Goal: Task Accomplishment & Management: Use online tool/utility

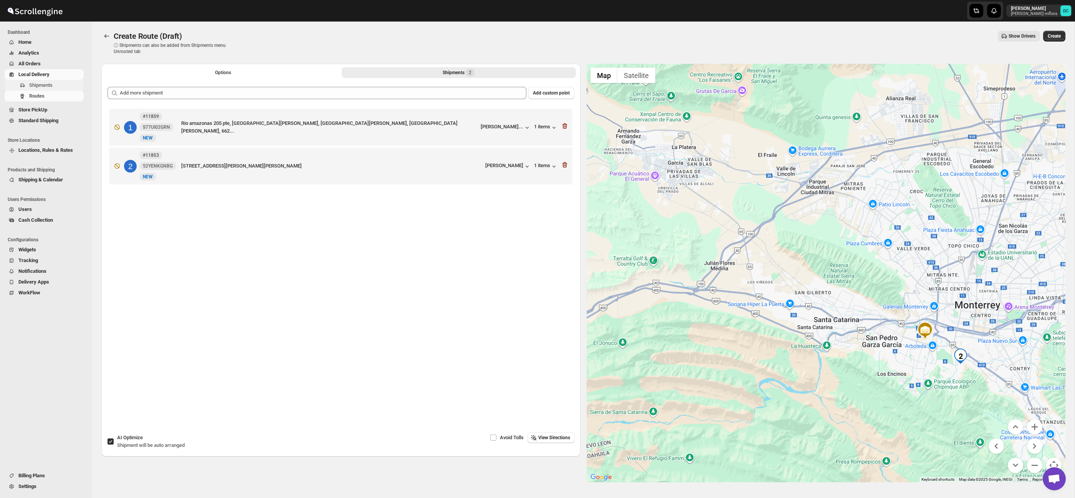
scroll to position [4, 0]
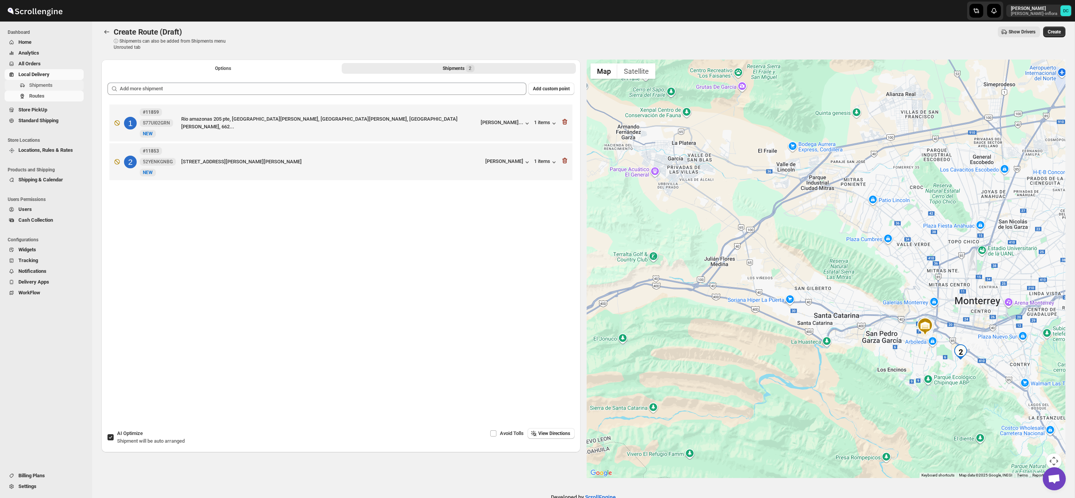
click at [53, 85] on span "Shipments" at bounding box center [40, 85] width 23 height 6
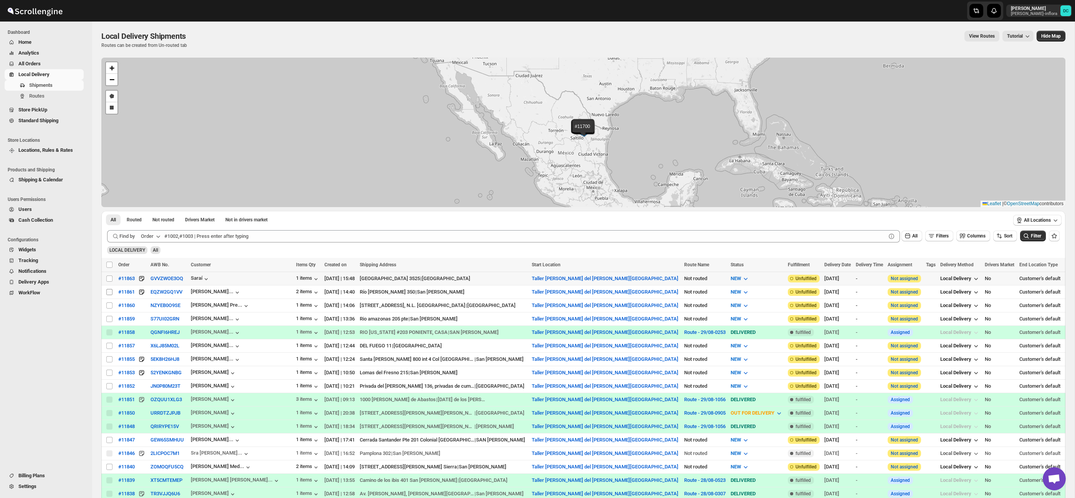
drag, startPoint x: 107, startPoint y: 280, endPoint x: 108, endPoint y: 290, distance: 9.3
click at [107, 280] on input "Select shipment" at bounding box center [109, 278] width 6 height 6
checkbox input "true"
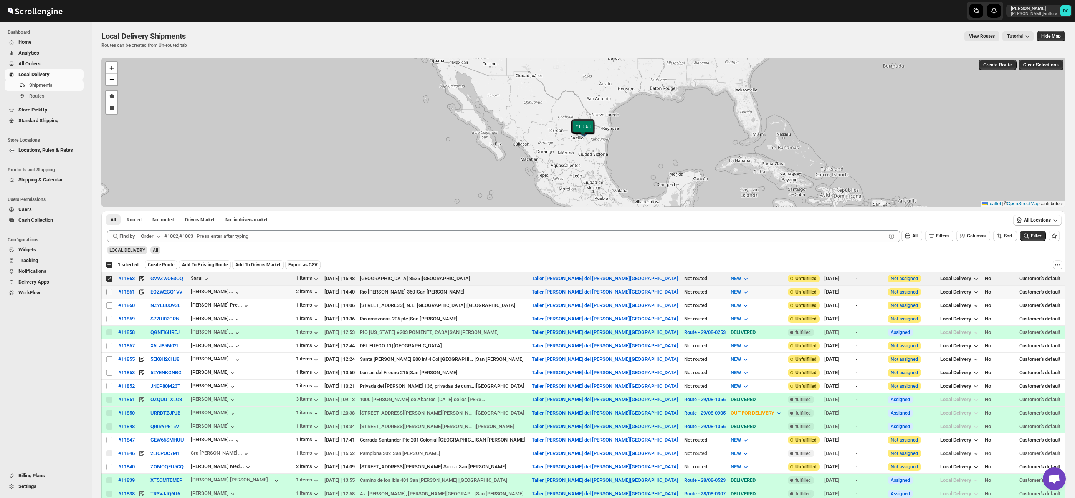
click at [108, 291] on input "Select shipment" at bounding box center [109, 292] width 6 height 6
checkbox input "true"
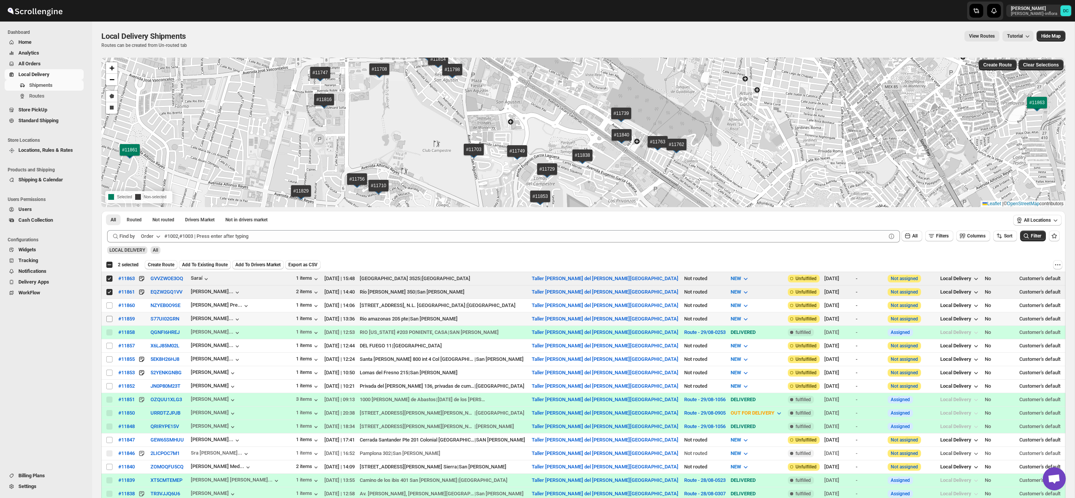
click at [109, 318] on input "Select shipment" at bounding box center [109, 319] width 6 height 6
checkbox input "true"
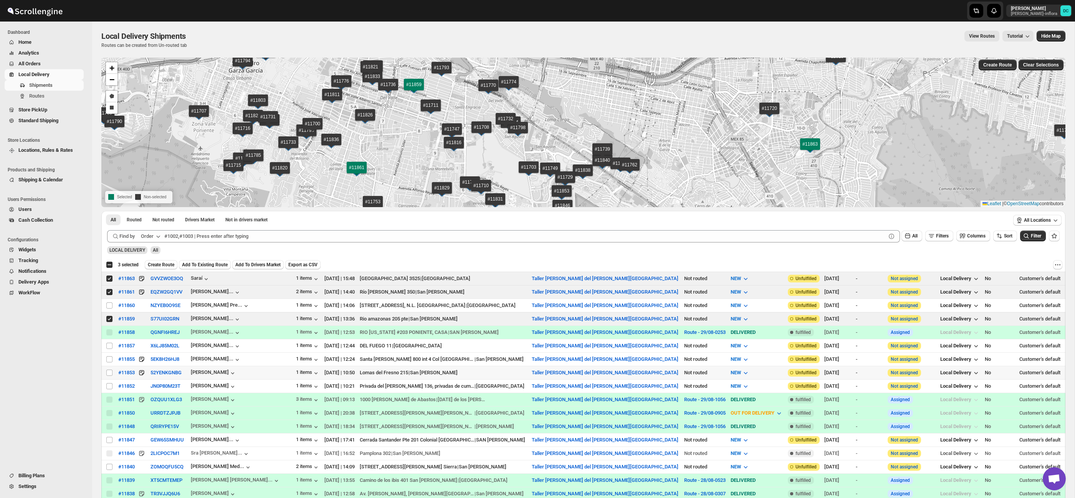
drag, startPoint x: 109, startPoint y: 371, endPoint x: 145, endPoint y: 345, distance: 44.6
click at [109, 371] on input "Select shipment" at bounding box center [109, 372] width 6 height 6
checkbox input "true"
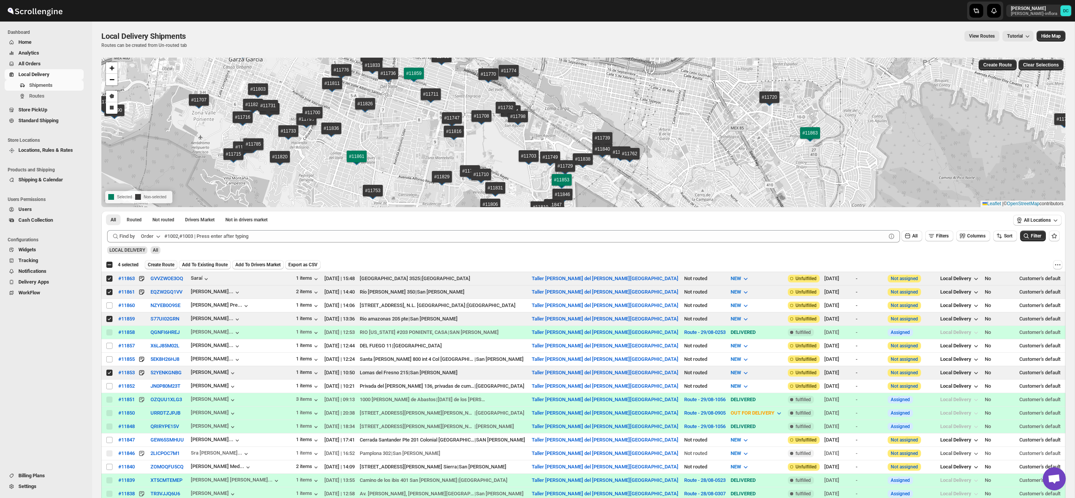
click at [172, 260] on button "Create Route" at bounding box center [161, 264] width 33 height 9
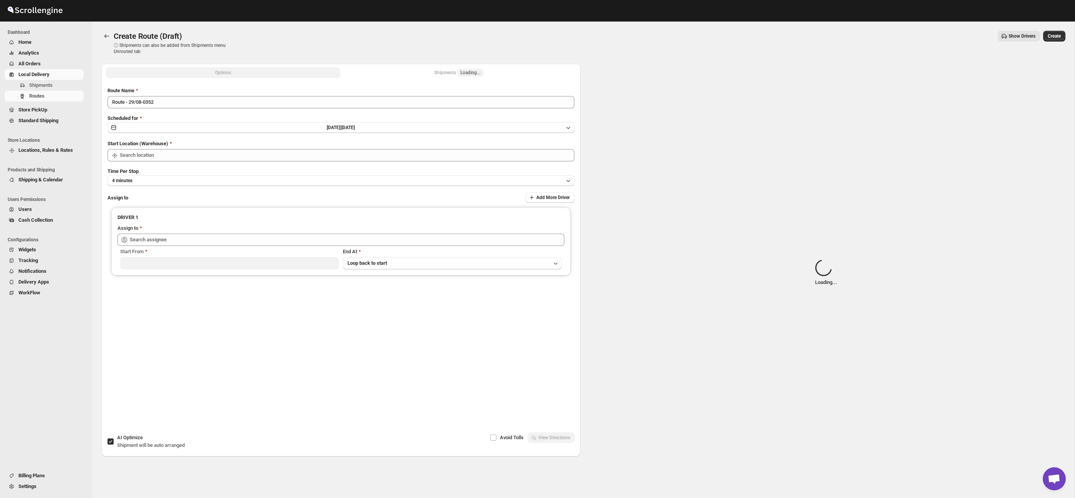
type input "Taller [PERSON_NAME] del [PERSON_NAME][GEOGRAPHIC_DATA]"
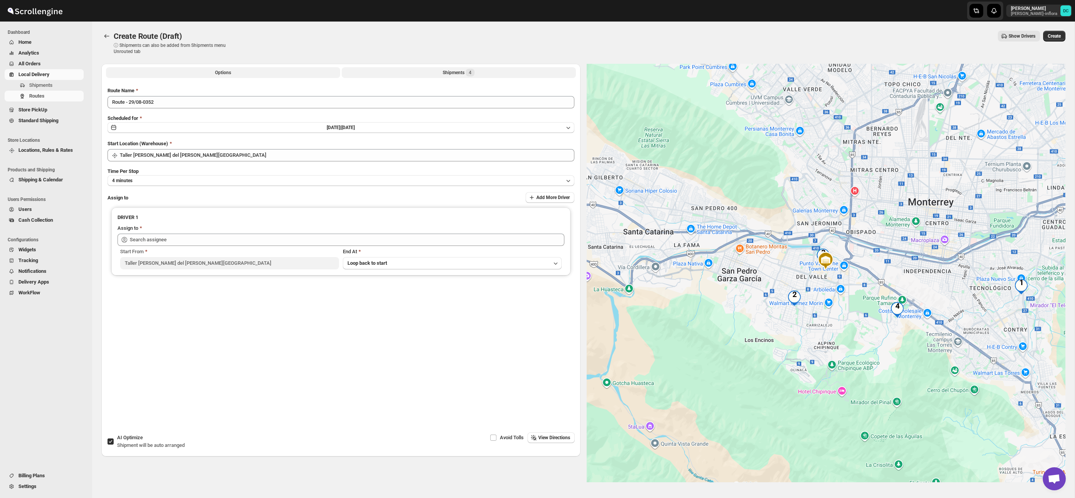
click at [483, 73] on button "Shipments 4" at bounding box center [459, 72] width 234 height 11
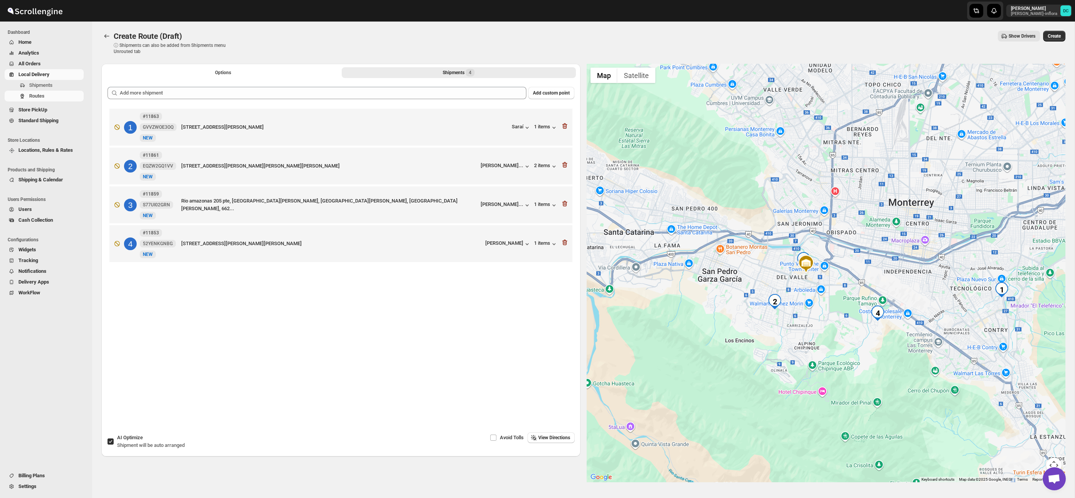
drag, startPoint x: 844, startPoint y: 323, endPoint x: 824, endPoint y: 324, distance: 20.4
click at [824, 324] on div at bounding box center [826, 273] width 479 height 418
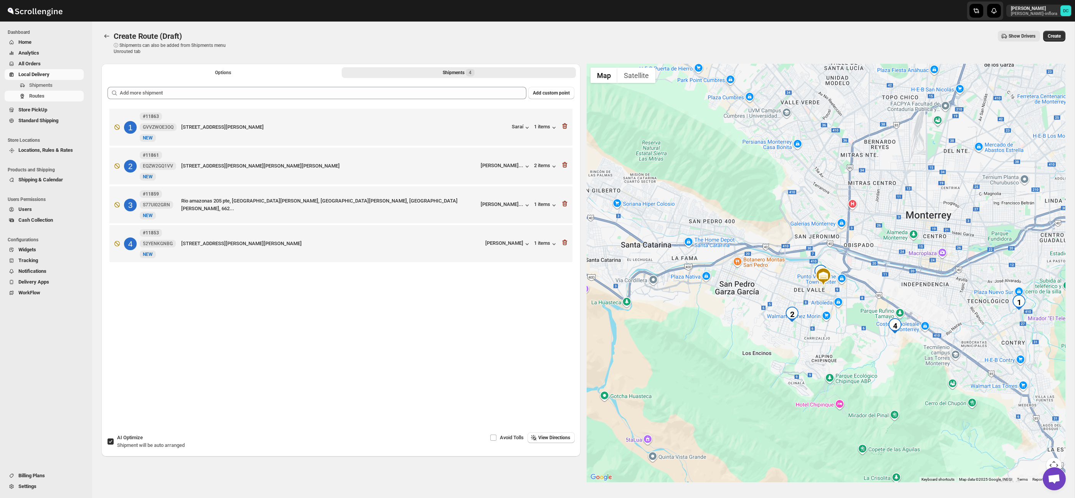
drag, startPoint x: 898, startPoint y: 276, endPoint x: 912, endPoint y: 289, distance: 19.0
click at [912, 289] on div at bounding box center [826, 273] width 479 height 418
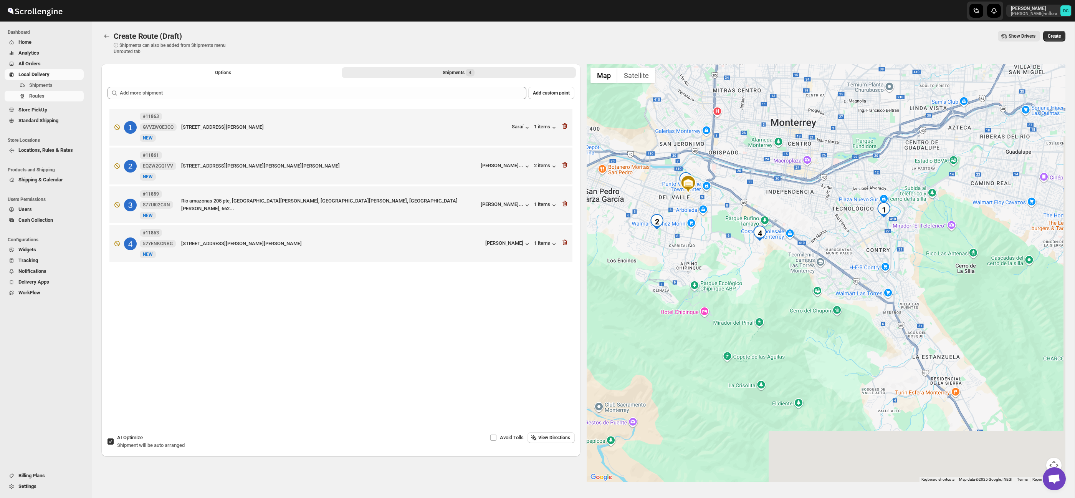
drag, startPoint x: 924, startPoint y: 276, endPoint x: 803, endPoint y: 184, distance: 152.4
click at [795, 171] on div at bounding box center [826, 273] width 479 height 418
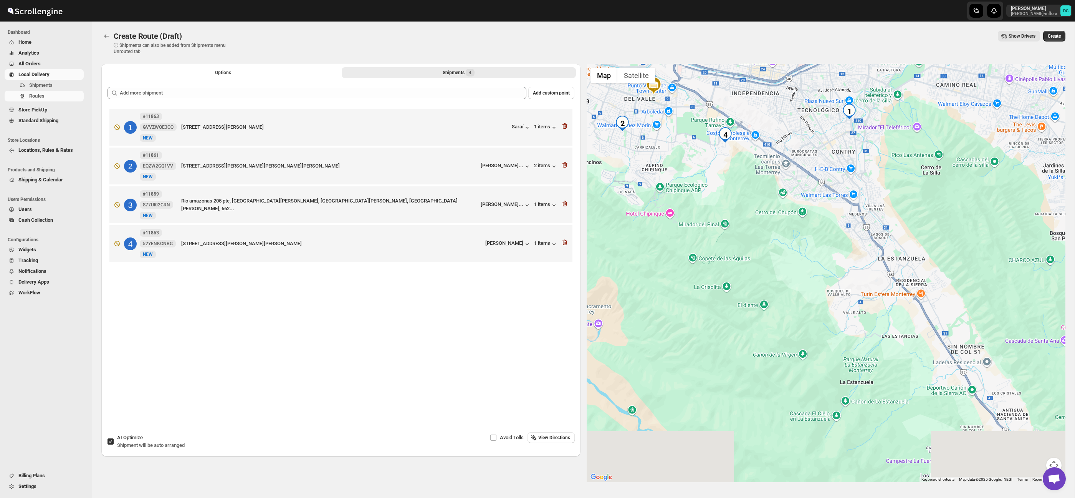
drag, startPoint x: 919, startPoint y: 344, endPoint x: 892, endPoint y: 272, distance: 77.0
click at [892, 272] on div at bounding box center [826, 273] width 479 height 418
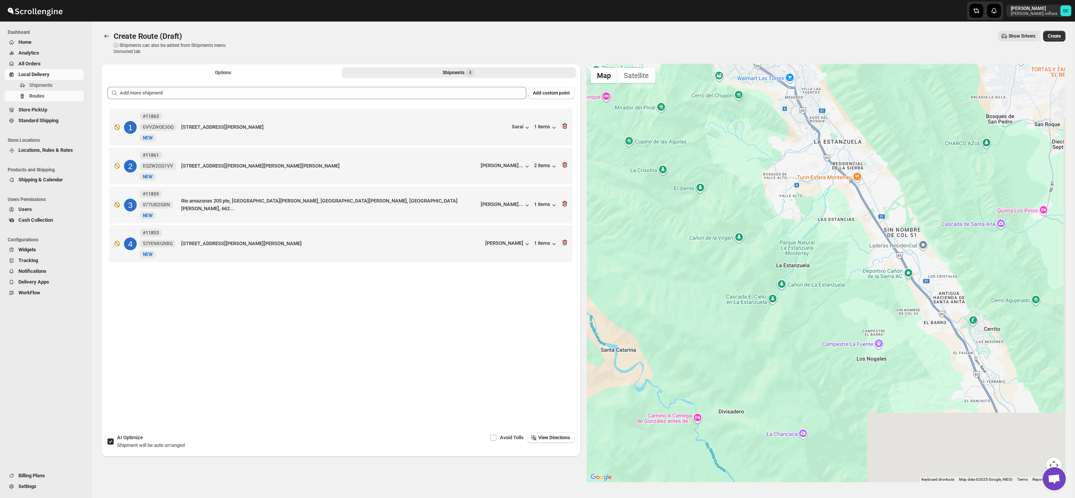
drag, startPoint x: 908, startPoint y: 278, endPoint x: 867, endPoint y: 202, distance: 86.1
click at [867, 202] on div at bounding box center [826, 273] width 479 height 418
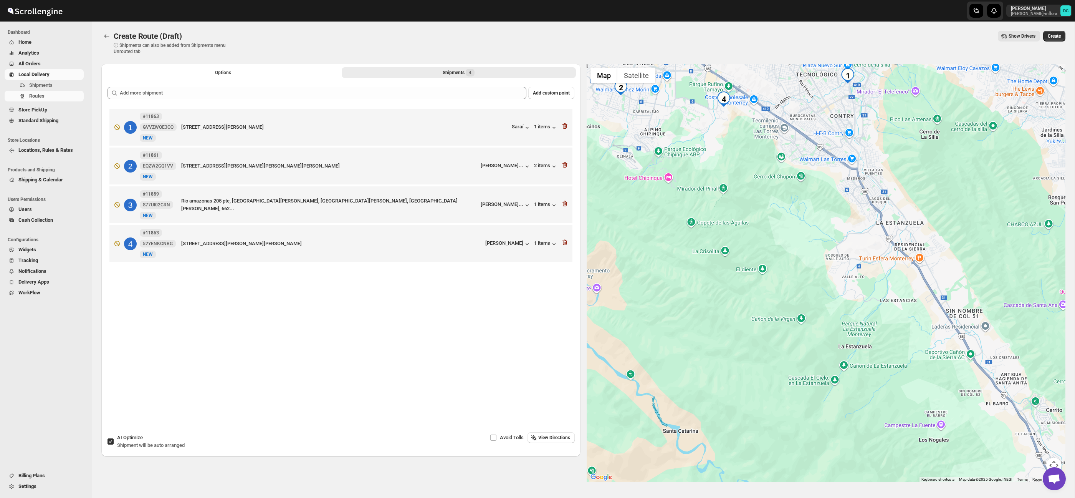
drag, startPoint x: 829, startPoint y: 206, endPoint x: 827, endPoint y: 260, distance: 53.8
click at [892, 290] on div at bounding box center [826, 273] width 479 height 418
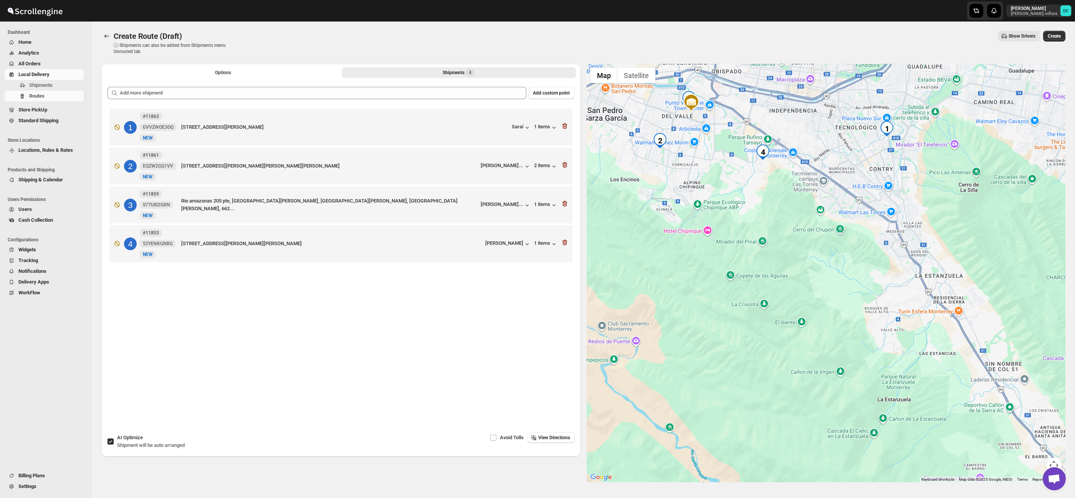
drag, startPoint x: 797, startPoint y: 255, endPoint x: 844, endPoint y: 320, distance: 80.0
click at [853, 324] on div at bounding box center [826, 273] width 479 height 418
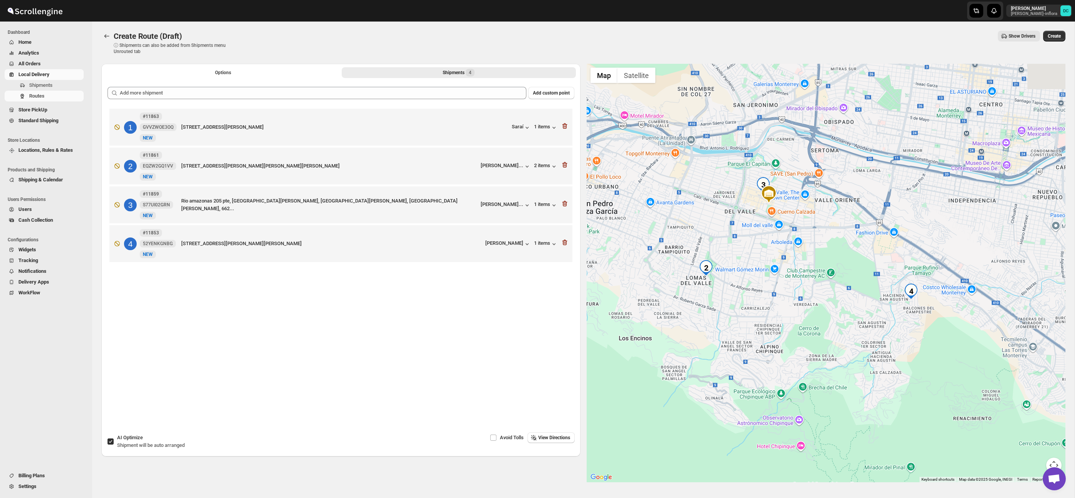
drag, startPoint x: 732, startPoint y: 202, endPoint x: 822, endPoint y: 336, distance: 162.1
click at [822, 336] on div at bounding box center [826, 273] width 479 height 418
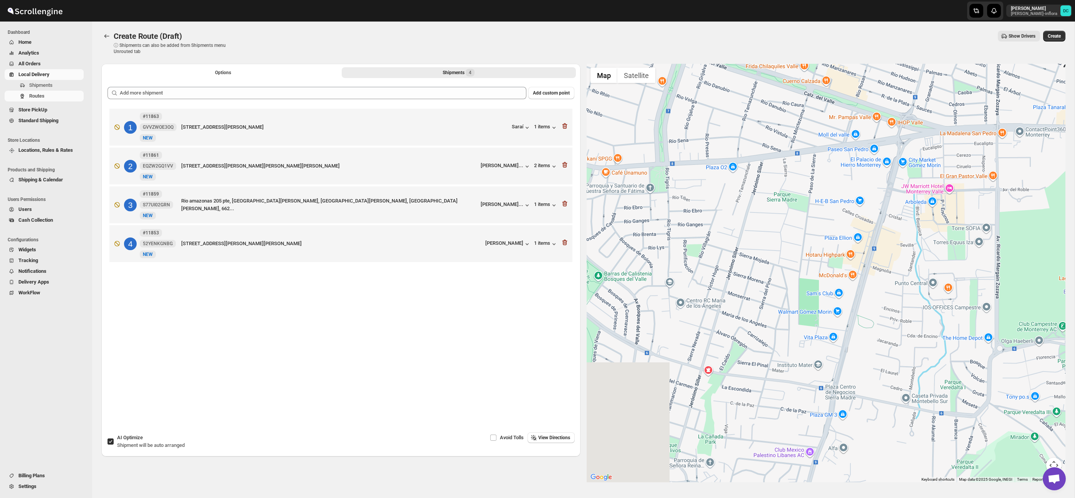
drag, startPoint x: 787, startPoint y: 282, endPoint x: 893, endPoint y: 315, distance: 111.3
click at [890, 312] on div at bounding box center [826, 273] width 479 height 418
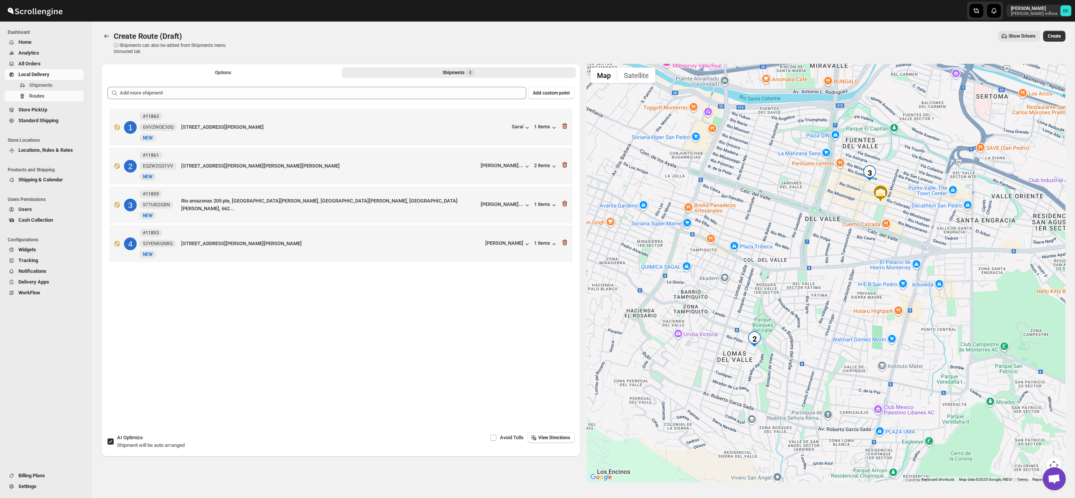
drag, startPoint x: 893, startPoint y: 231, endPoint x: 898, endPoint y: 253, distance: 23.3
click at [899, 257] on div at bounding box center [826, 273] width 479 height 418
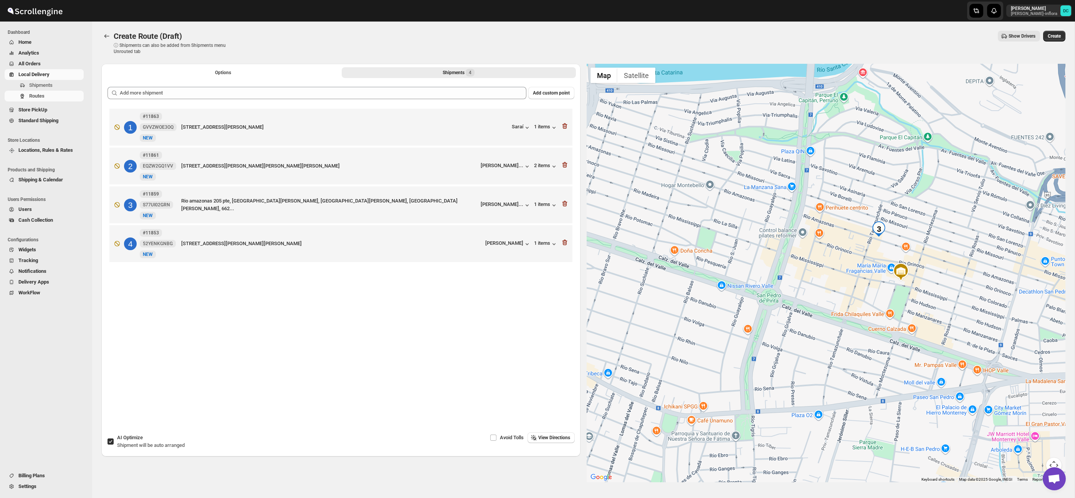
drag, startPoint x: 886, startPoint y: 368, endPoint x: 940, endPoint y: 200, distance: 176.6
click at [985, 232] on div at bounding box center [826, 273] width 479 height 418
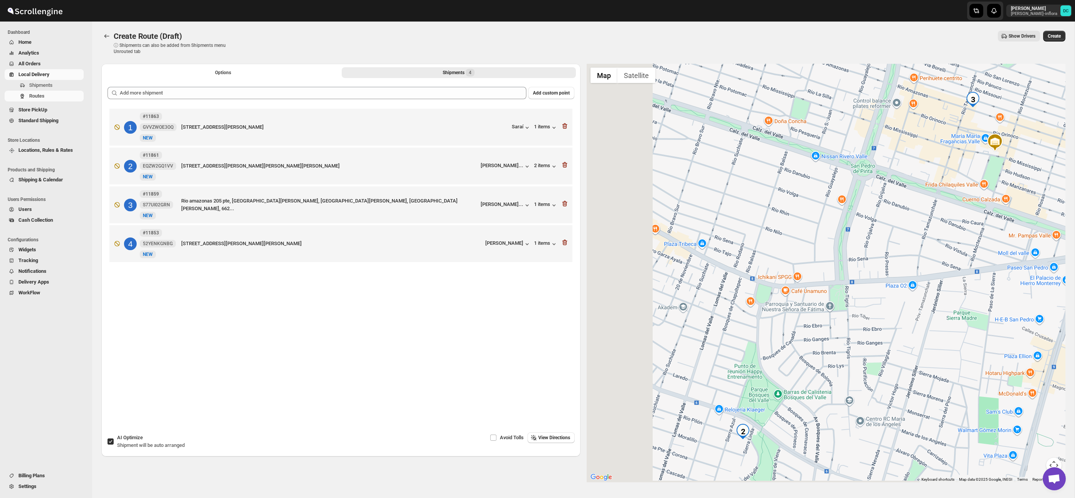
click at [940, 200] on div at bounding box center [826, 273] width 479 height 418
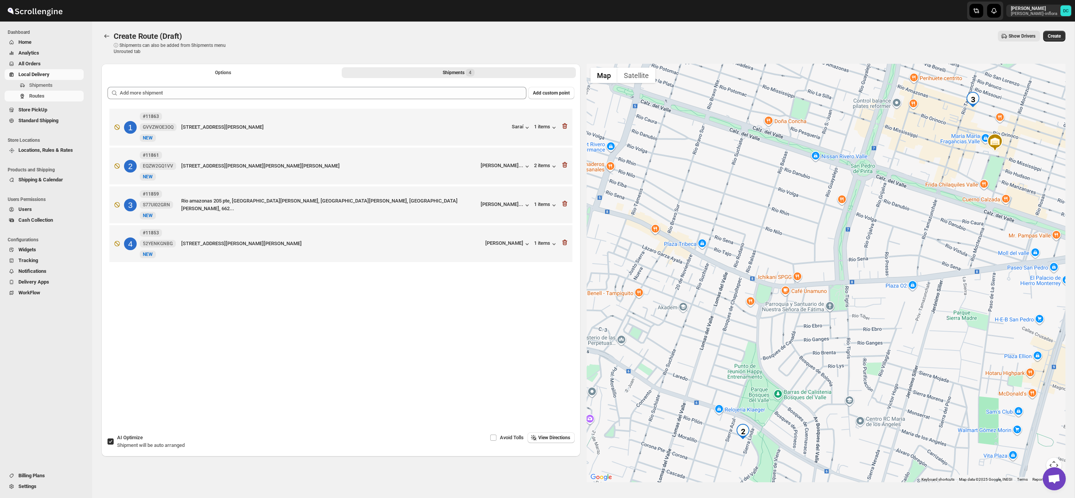
drag, startPoint x: 800, startPoint y: 369, endPoint x: 817, endPoint y: 325, distance: 46.9
click at [817, 325] on div at bounding box center [826, 273] width 479 height 418
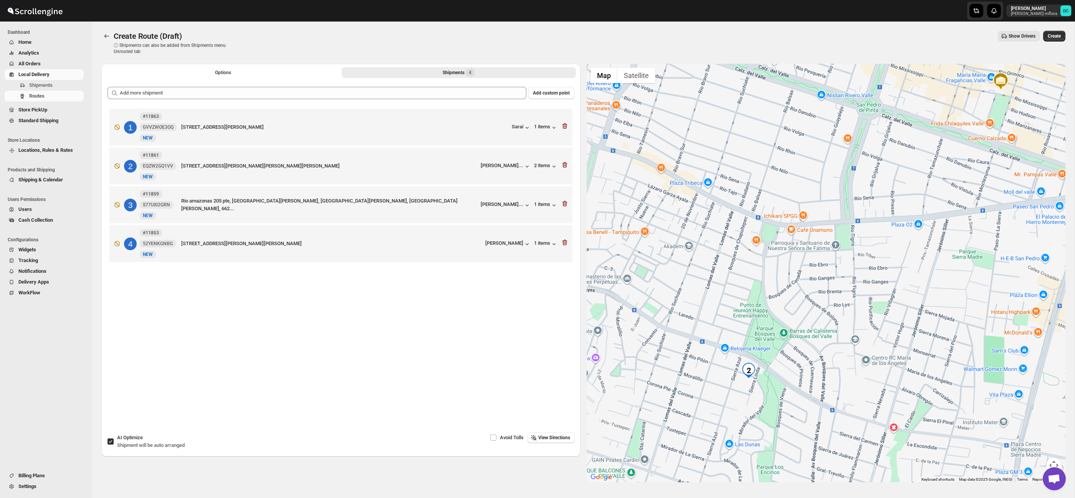
drag, startPoint x: 756, startPoint y: 379, endPoint x: 761, endPoint y: 319, distance: 59.7
click at [761, 319] on div at bounding box center [826, 273] width 479 height 418
drag, startPoint x: 820, startPoint y: 293, endPoint x: 772, endPoint y: 322, distance: 56.2
click at [821, 289] on div at bounding box center [826, 273] width 479 height 418
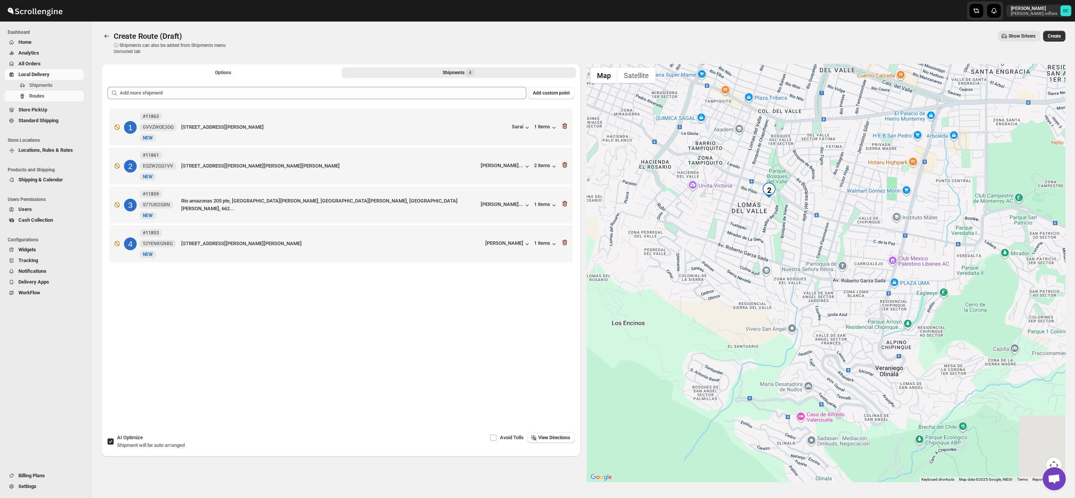
drag, startPoint x: 848, startPoint y: 225, endPoint x: 788, endPoint y: 167, distance: 83.4
click at [788, 167] on div at bounding box center [826, 273] width 479 height 418
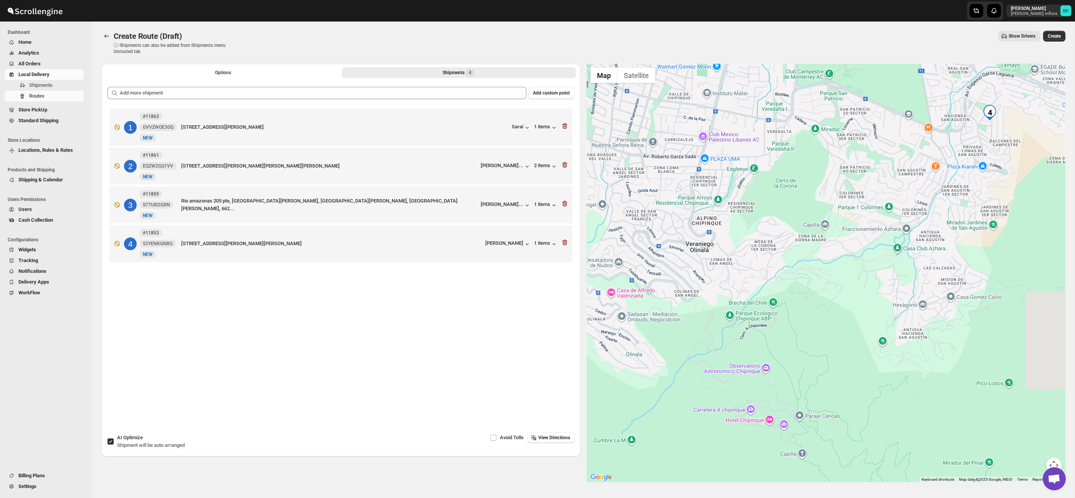
drag, startPoint x: 890, startPoint y: 249, endPoint x: 783, endPoint y: 199, distance: 118.0
click at [783, 199] on div at bounding box center [826, 273] width 479 height 418
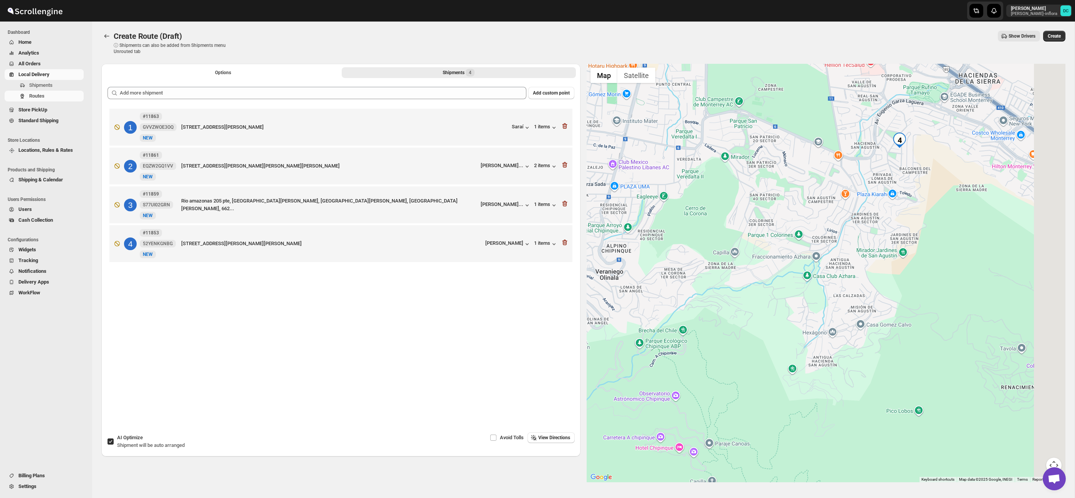
drag, startPoint x: 930, startPoint y: 237, endPoint x: 852, endPoint y: 231, distance: 78.2
click at [836, 267] on div at bounding box center [826, 273] width 479 height 418
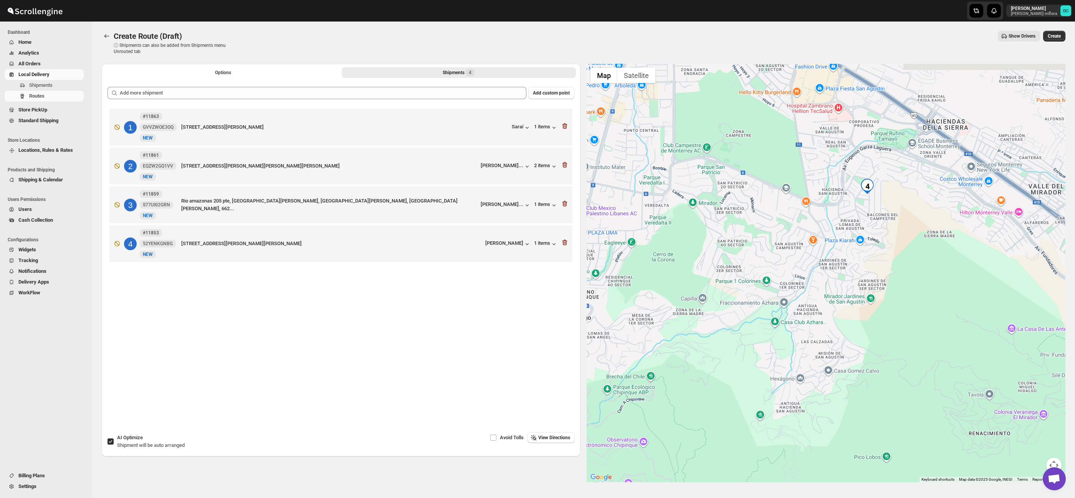
drag, startPoint x: 884, startPoint y: 207, endPoint x: 851, endPoint y: 241, distance: 47.5
click at [854, 242] on div at bounding box center [826, 273] width 479 height 418
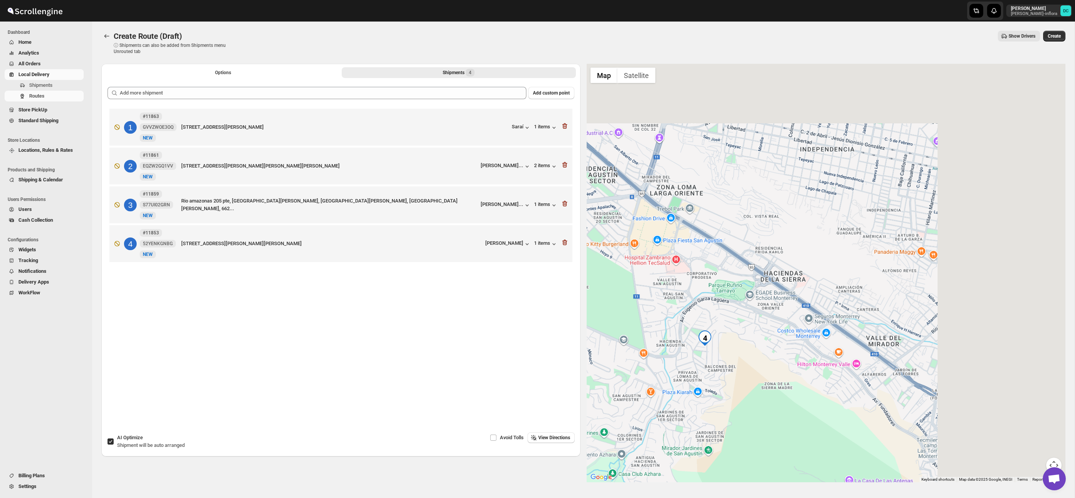
drag, startPoint x: 968, startPoint y: 278, endPoint x: 910, endPoint y: 285, distance: 57.6
click at [783, 339] on div at bounding box center [826, 273] width 479 height 418
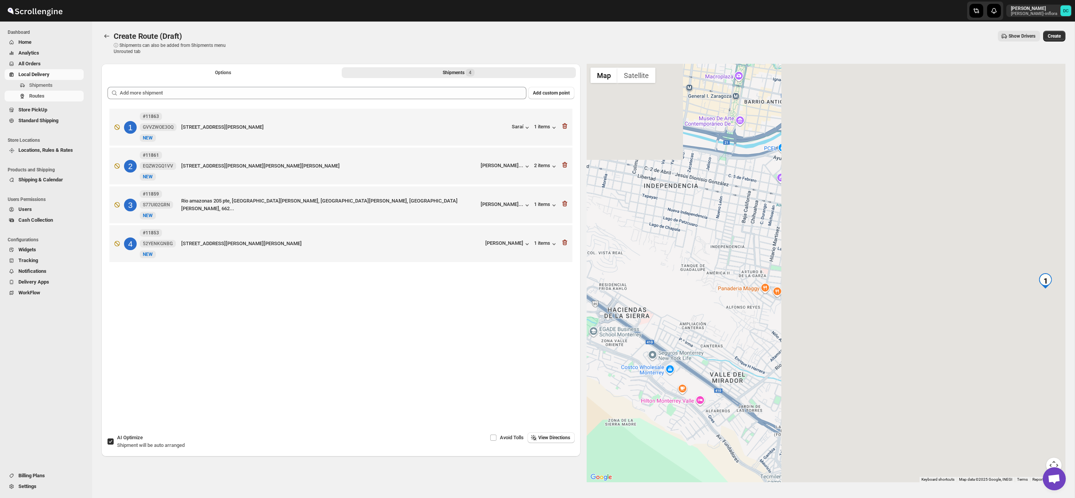
drag, startPoint x: 892, startPoint y: 297, endPoint x: 753, endPoint y: 313, distance: 140.3
click at [733, 318] on div at bounding box center [826, 273] width 479 height 418
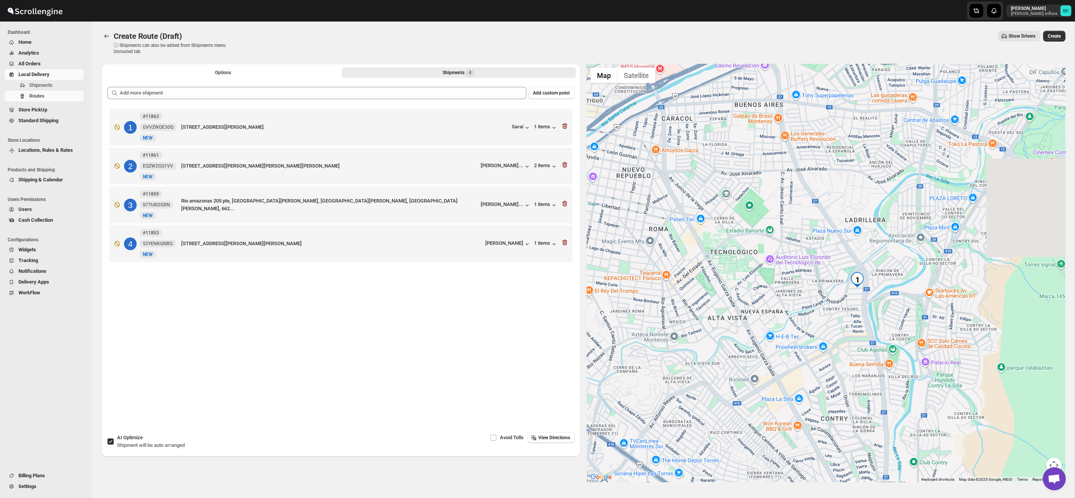
drag, startPoint x: 937, startPoint y: 326, endPoint x: 861, endPoint y: 298, distance: 81.0
click at [781, 324] on div at bounding box center [826, 273] width 479 height 418
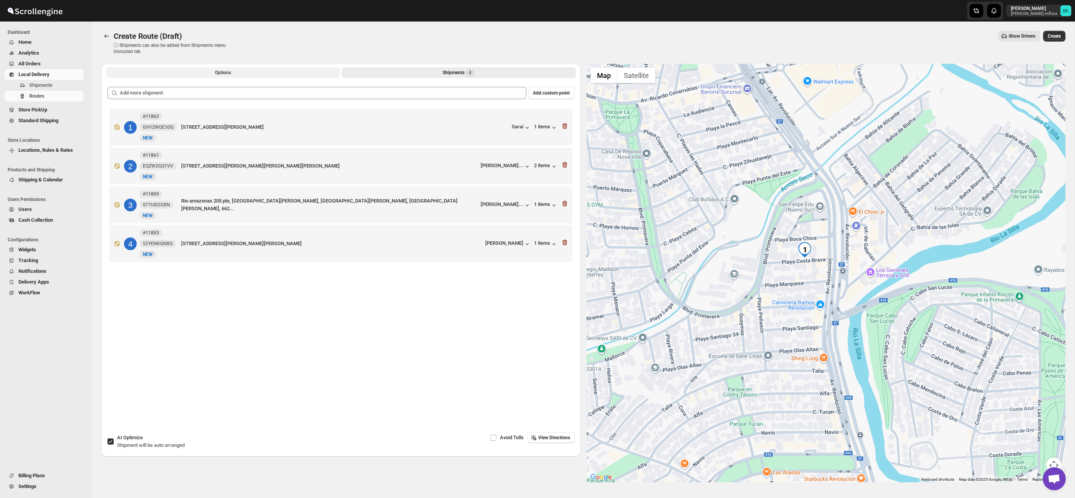
click at [209, 74] on button "Options" at bounding box center [223, 72] width 234 height 11
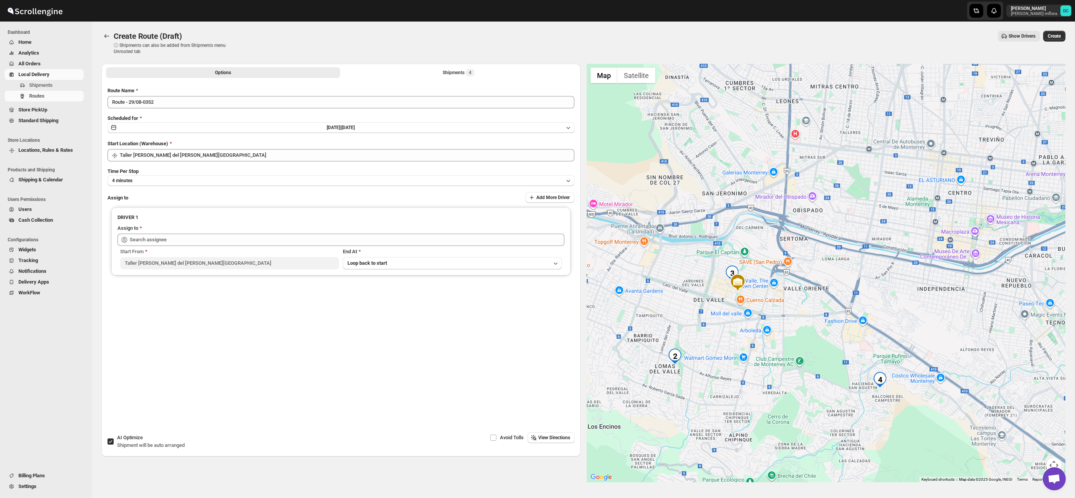
click at [392, 75] on button "Shipments 4" at bounding box center [459, 72] width 234 height 11
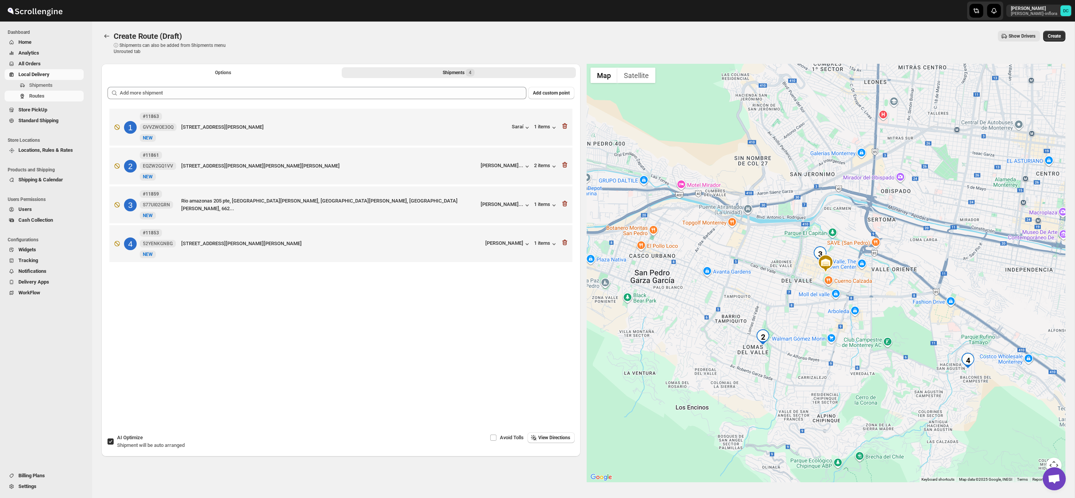
click at [112, 439] on input "AI Optimize Shipment will be auto arranged" at bounding box center [111, 441] width 6 height 6
checkbox input "false"
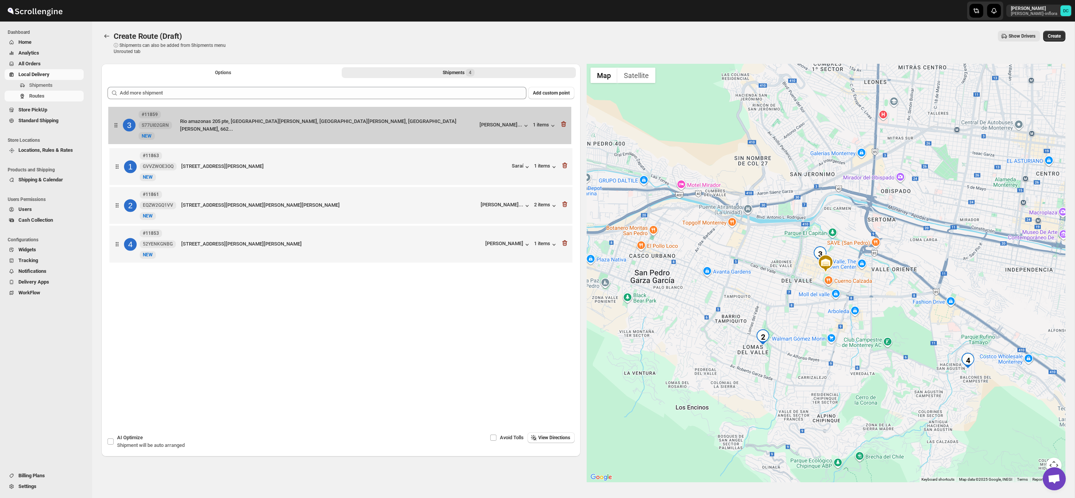
drag, startPoint x: 121, startPoint y: 212, endPoint x: 120, endPoint y: 130, distance: 82.6
click at [120, 130] on div "1 #11863 GVVZWOE3OQ [STREET_ADDRESS][PERSON_NAME] Saraí 1 items 2 #11861 EQZW2G…" at bounding box center [341, 186] width 467 height 159
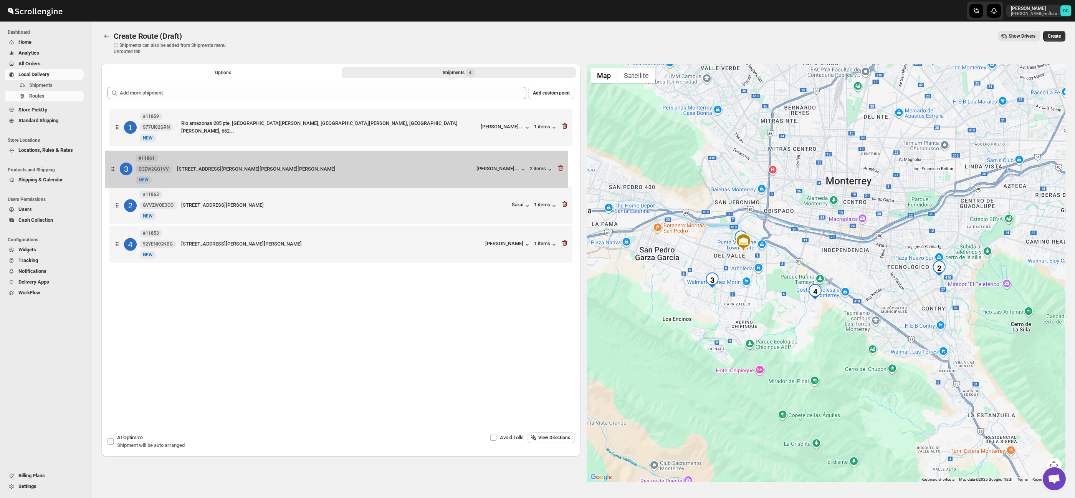
drag, startPoint x: 119, startPoint y: 210, endPoint x: 115, endPoint y: 169, distance: 41.3
click at [115, 169] on div "1 #11859 S77UI02GRN [GEOGRAPHIC_DATA] 205 pte, [GEOGRAPHIC_DATA][PERSON_NAME], …" at bounding box center [341, 186] width 467 height 159
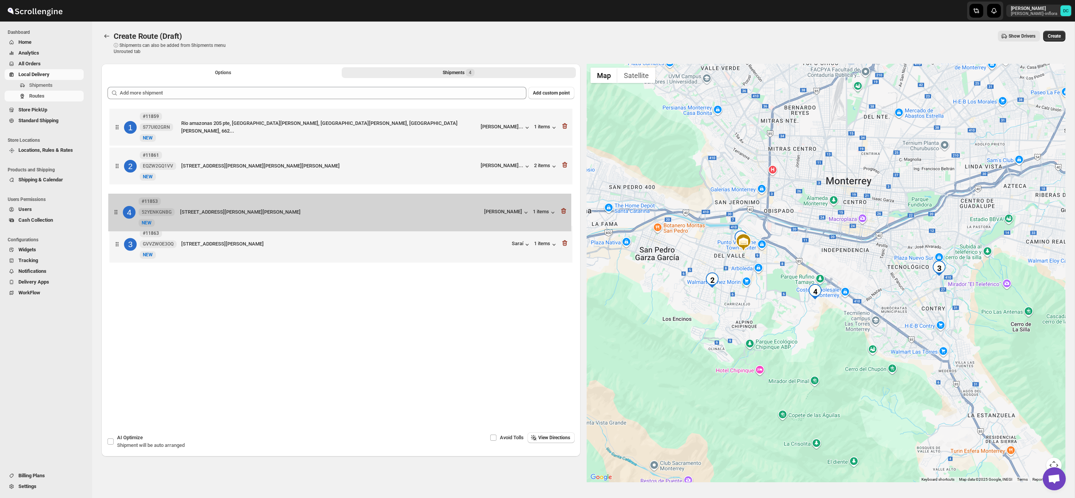
drag, startPoint x: 118, startPoint y: 245, endPoint x: 117, endPoint y: 208, distance: 36.9
click at [117, 208] on div "1 #11859 S77UI02GRN [GEOGRAPHIC_DATA] 205 pte, [GEOGRAPHIC_DATA][PERSON_NAME], …" at bounding box center [341, 186] width 467 height 159
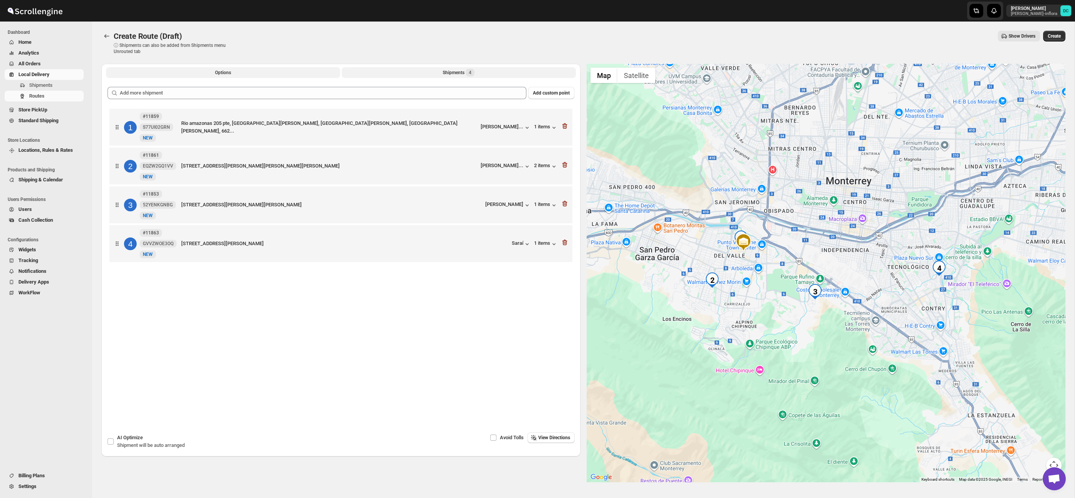
click at [218, 68] on button "Options" at bounding box center [223, 72] width 234 height 11
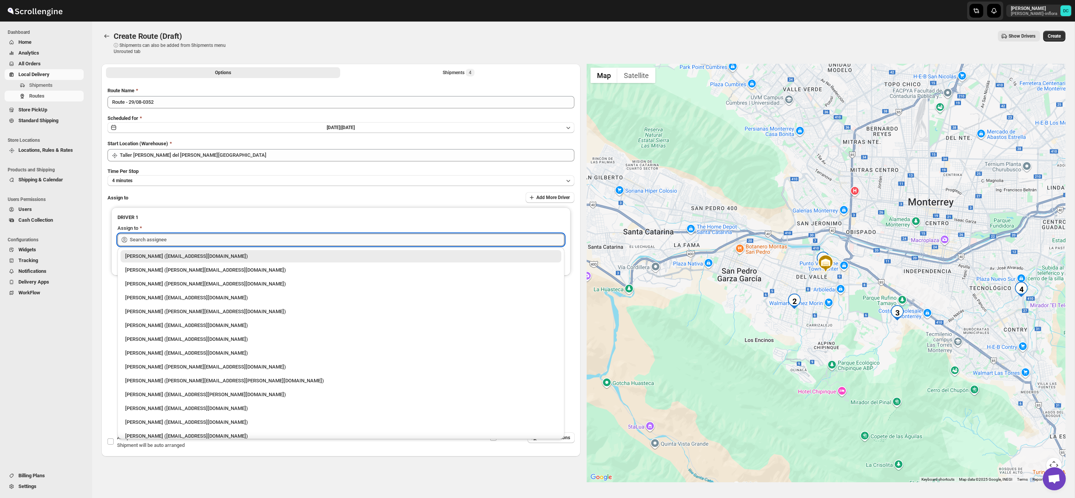
click at [215, 237] on input "text" at bounding box center [347, 239] width 435 height 12
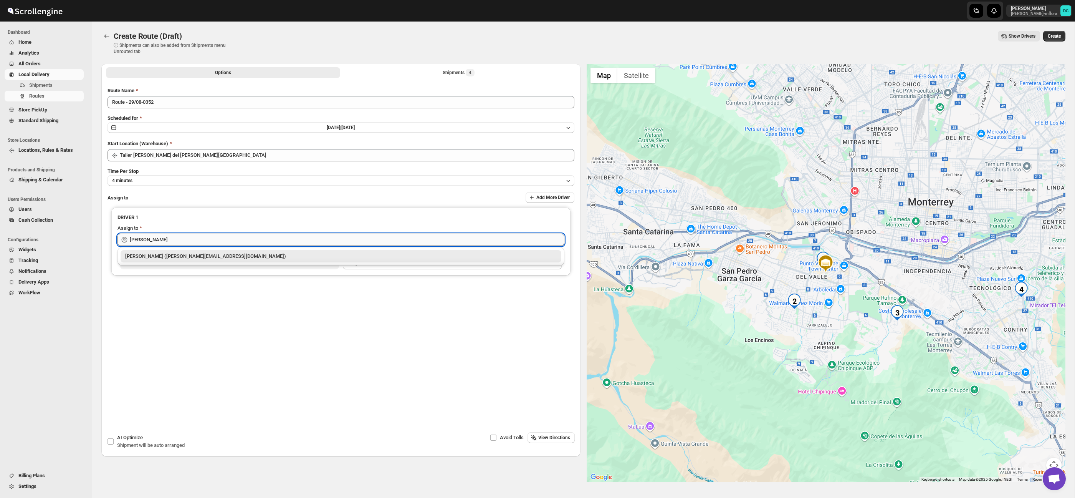
click at [217, 236] on input "[PERSON_NAME]" at bounding box center [347, 239] width 435 height 12
click at [226, 261] on div "[PERSON_NAME] ([PERSON_NAME][EMAIL_ADDRESS][DOMAIN_NAME])" at bounding box center [341, 256] width 441 height 12
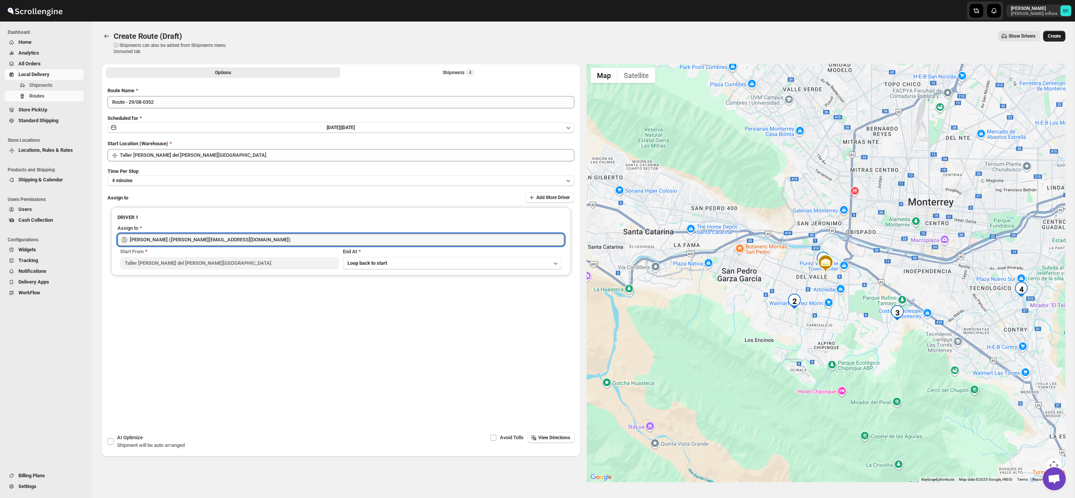
type input "[PERSON_NAME] ([PERSON_NAME][EMAIL_ADDRESS][DOMAIN_NAME])"
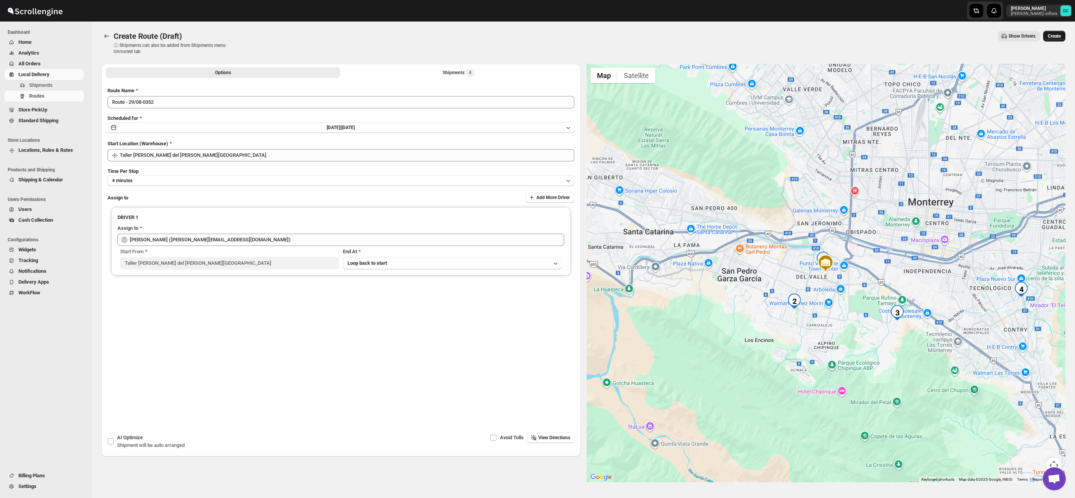
drag, startPoint x: 1064, startPoint y: 34, endPoint x: 1049, endPoint y: 60, distance: 30.6
click at [1064, 34] on button "Create" at bounding box center [1054, 36] width 22 height 11
